Goal: Find specific page/section: Find specific page/section

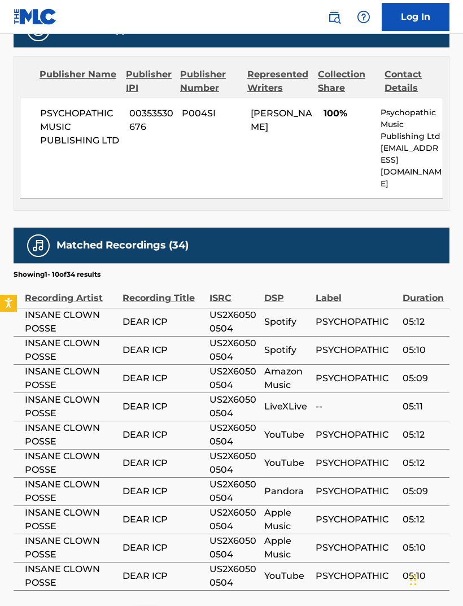
scroll to position [514, 0]
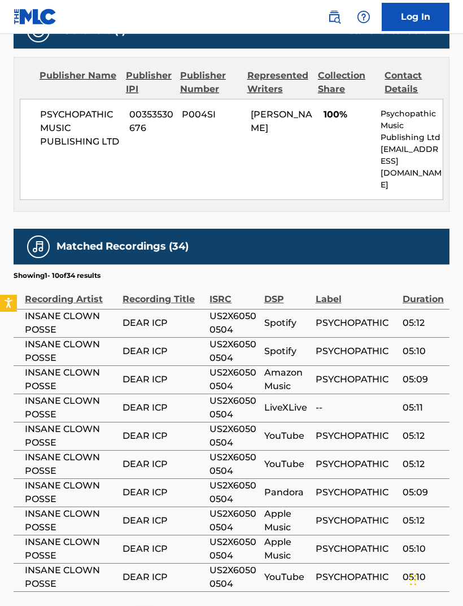
click at [221, 281] on div "ISRC" at bounding box center [234, 293] width 49 height 25
click at [220, 281] on div "ISRC" at bounding box center [234, 293] width 49 height 25
click at [214, 281] on div "ISRC" at bounding box center [234, 293] width 49 height 25
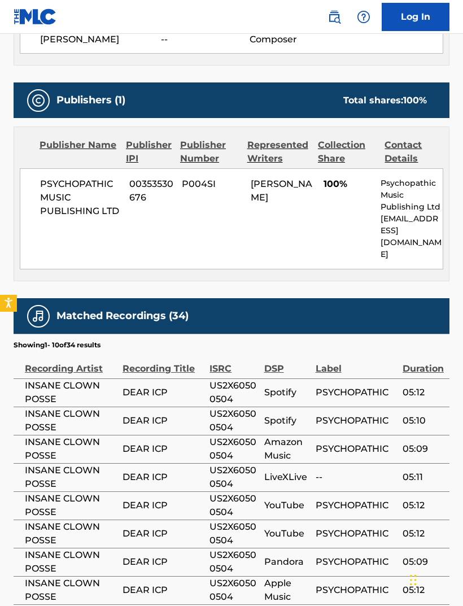
scroll to position [552, 0]
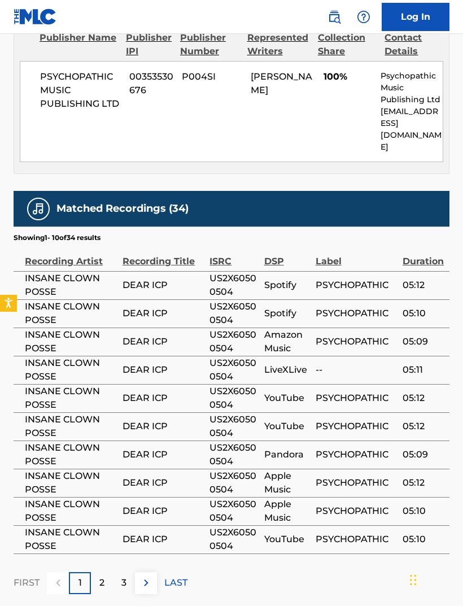
click at [123, 576] on p "3" at bounding box center [123, 583] width 5 height 14
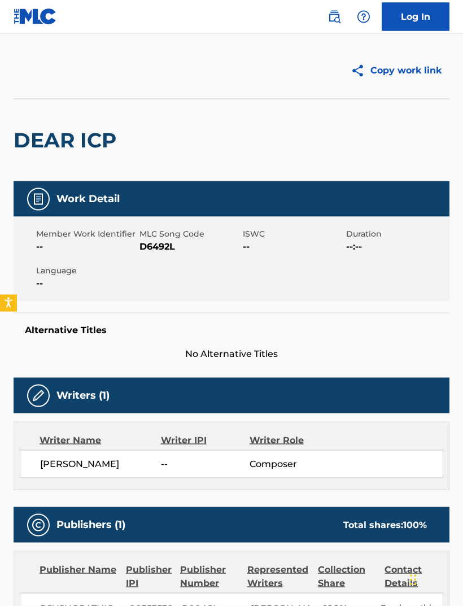
scroll to position [0, 0]
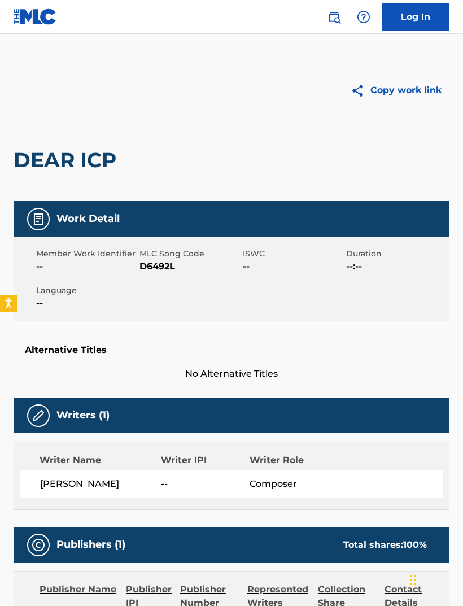
click at [43, 19] on img at bounding box center [35, 16] width 43 height 16
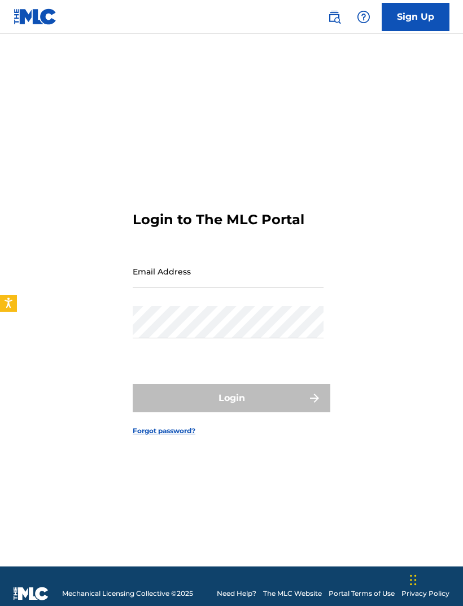
click at [24, 19] on img at bounding box center [35, 16] width 43 height 16
click at [45, 24] on img at bounding box center [35, 16] width 43 height 16
click at [39, 20] on img at bounding box center [35, 16] width 43 height 16
click at [357, 20] on img at bounding box center [364, 17] width 14 height 14
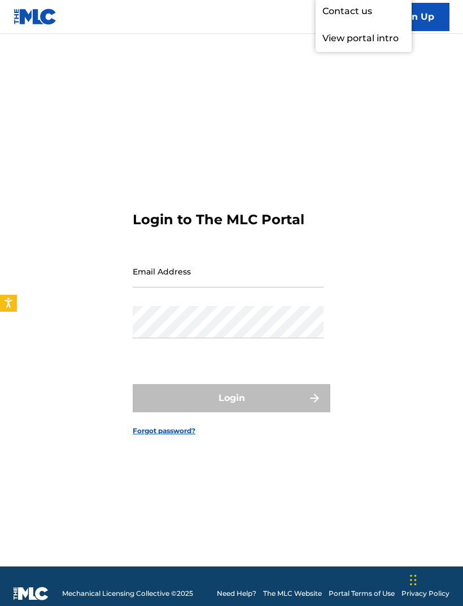
click at [39, 31] on link at bounding box center [35, 16] width 43 height 33
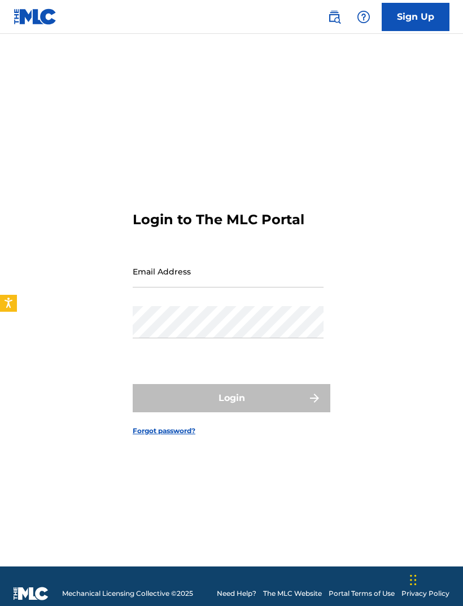
click at [41, 32] on link at bounding box center [35, 16] width 43 height 33
click at [27, 20] on img at bounding box center [35, 16] width 43 height 16
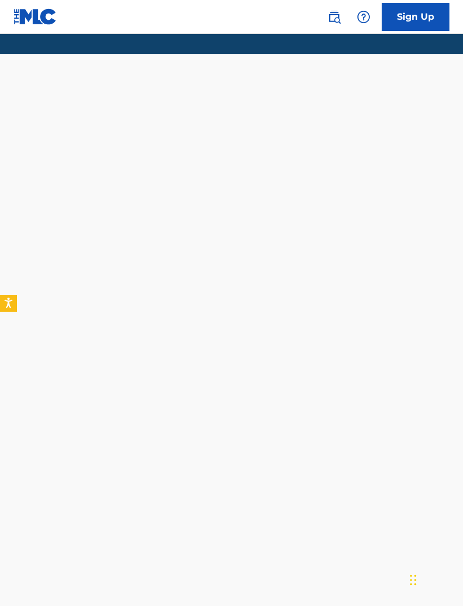
click at [27, 20] on img at bounding box center [35, 16] width 43 height 16
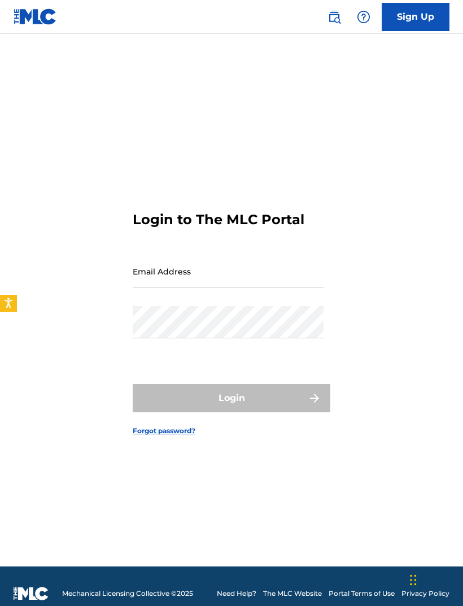
click at [29, 15] on img at bounding box center [35, 16] width 43 height 16
